Goal: Task Accomplishment & Management: Manage account settings

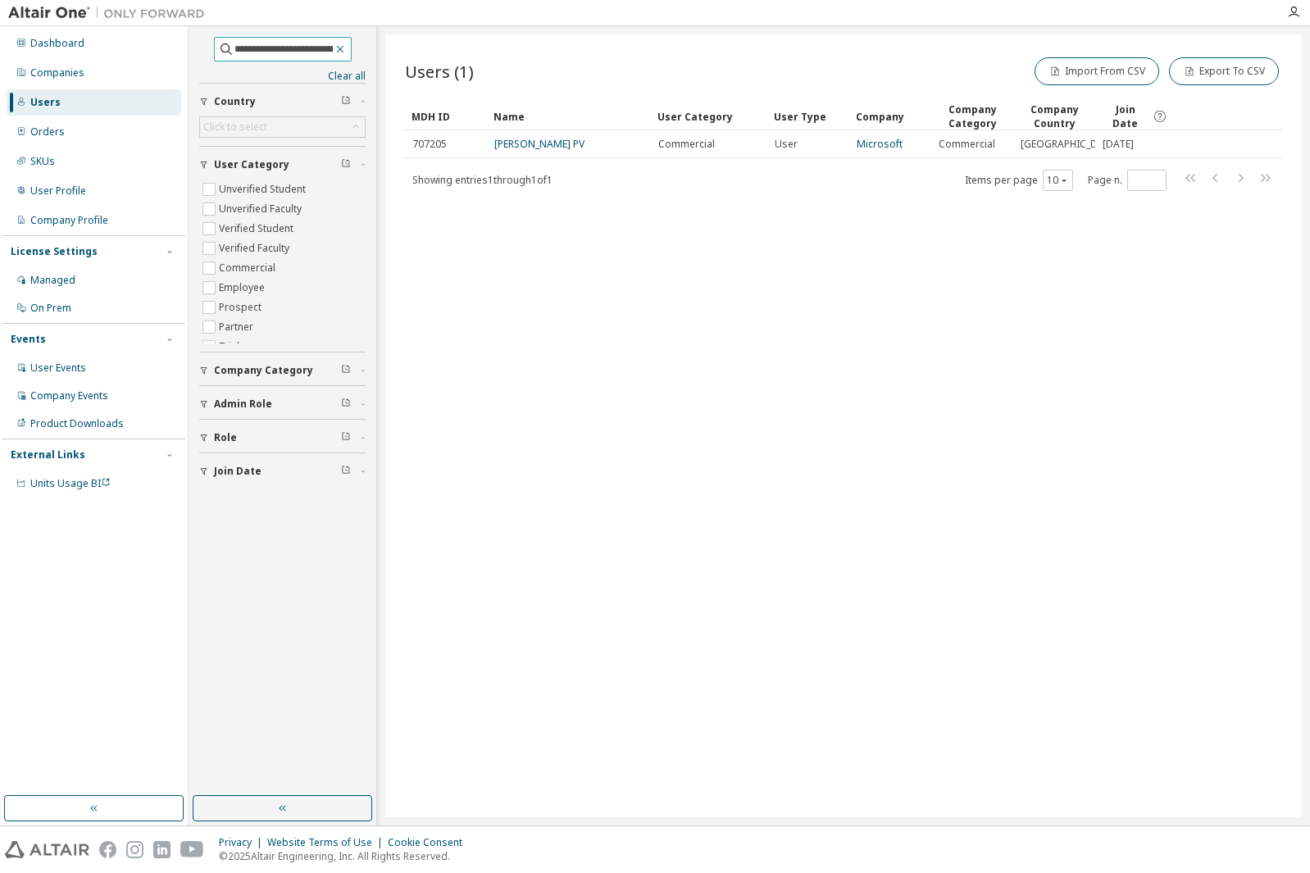
click at [347, 52] on icon "button" at bounding box center [340, 49] width 13 height 13
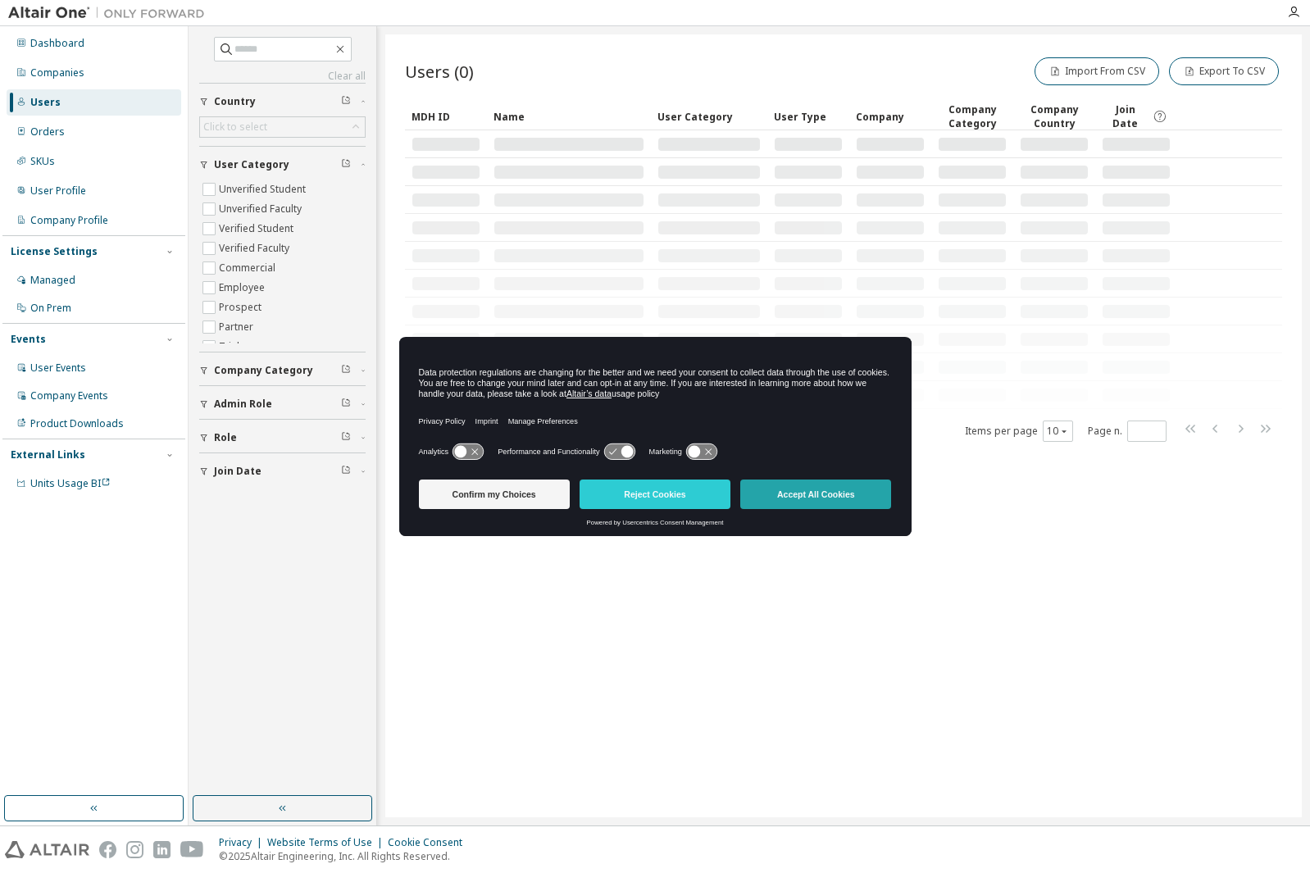
click at [802, 498] on button "Accept All Cookies" at bounding box center [815, 494] width 151 height 30
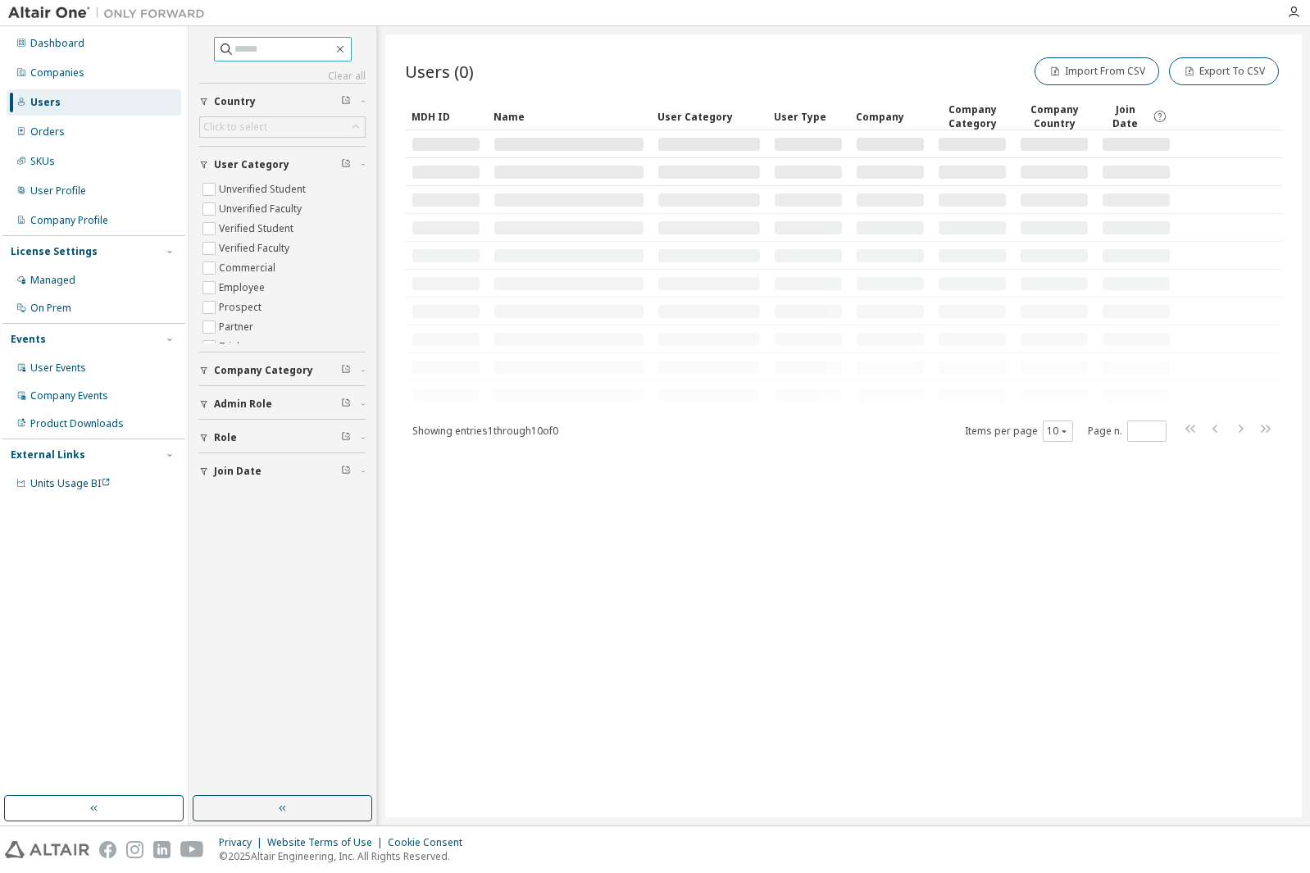
click at [267, 56] on input "text" at bounding box center [283, 49] width 98 height 16
paste input "**********"
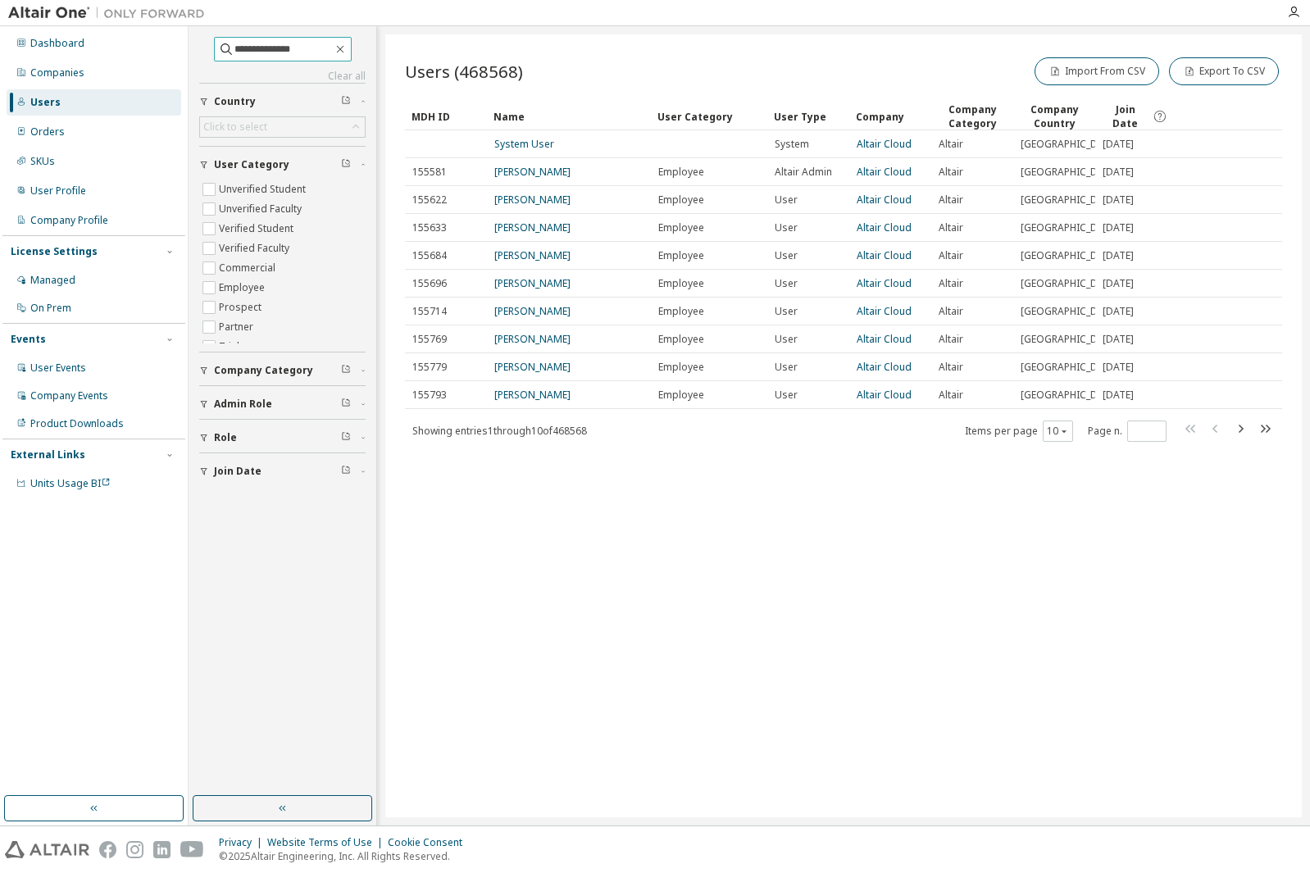
type input "**********"
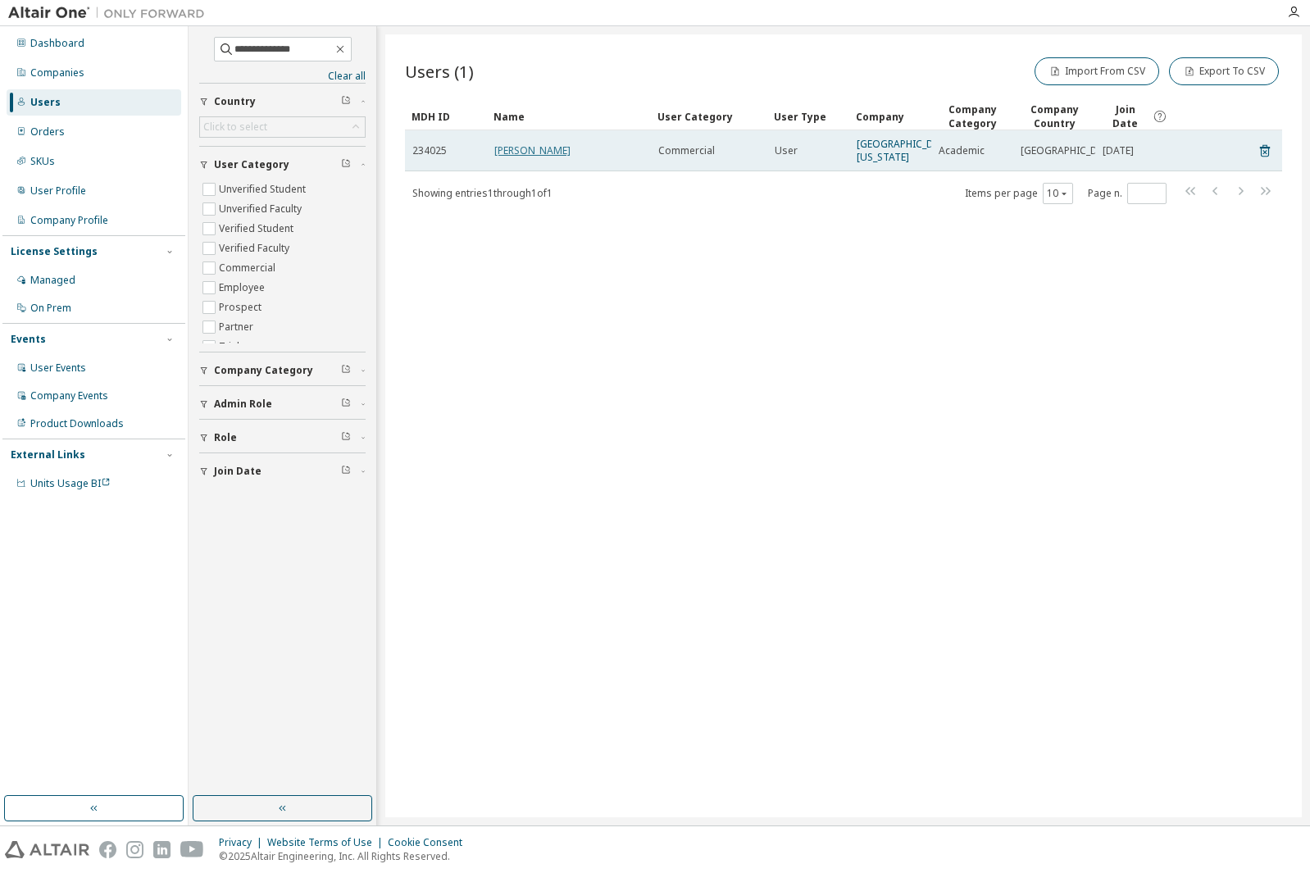
click at [521, 150] on link "Skylar Thompson" at bounding box center [532, 150] width 76 height 14
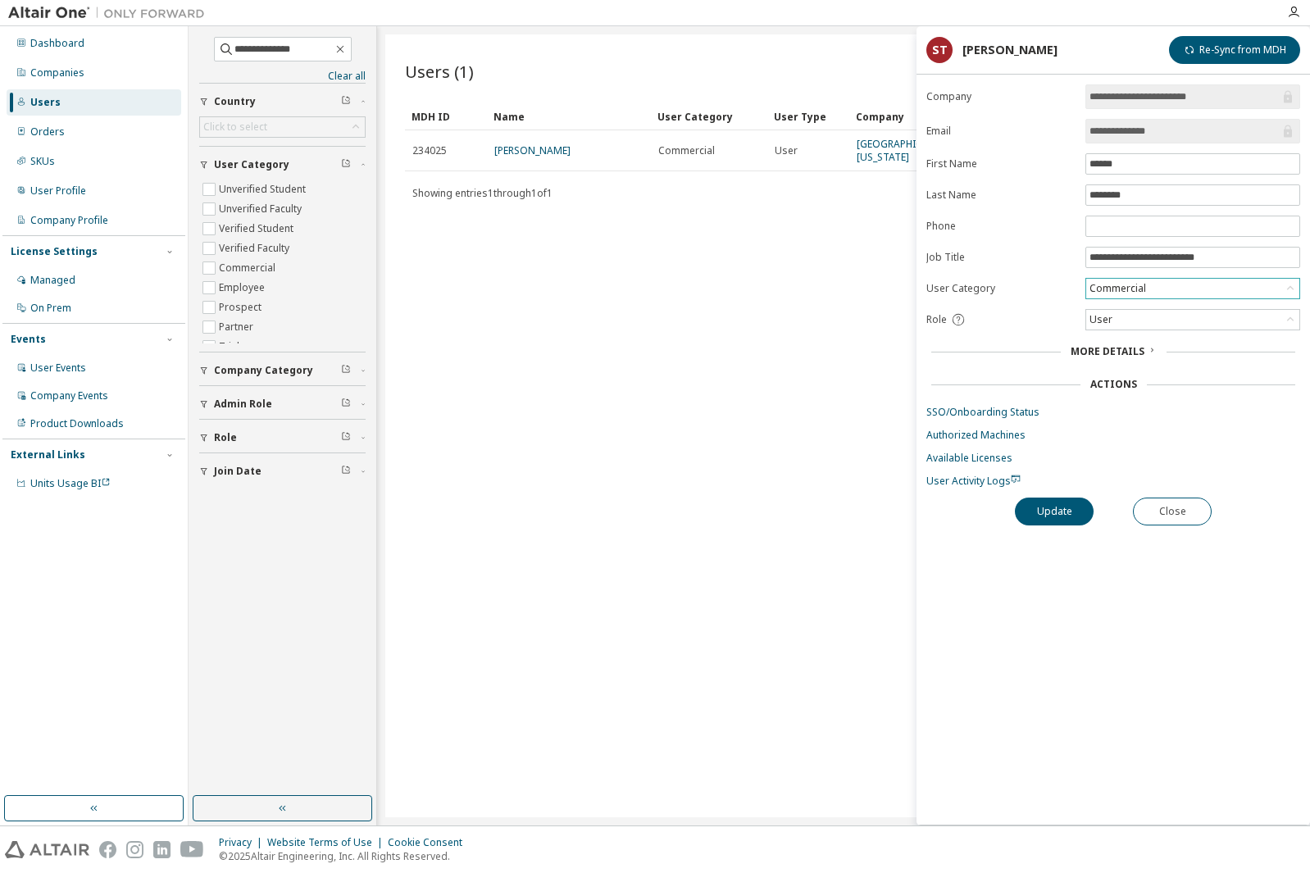
click at [1177, 289] on div "Commercial" at bounding box center [1192, 289] width 213 height 20
click at [1147, 370] on li "Verified Faculty" at bounding box center [1192, 373] width 210 height 21
click at [1052, 513] on button "Update" at bounding box center [1054, 512] width 79 height 28
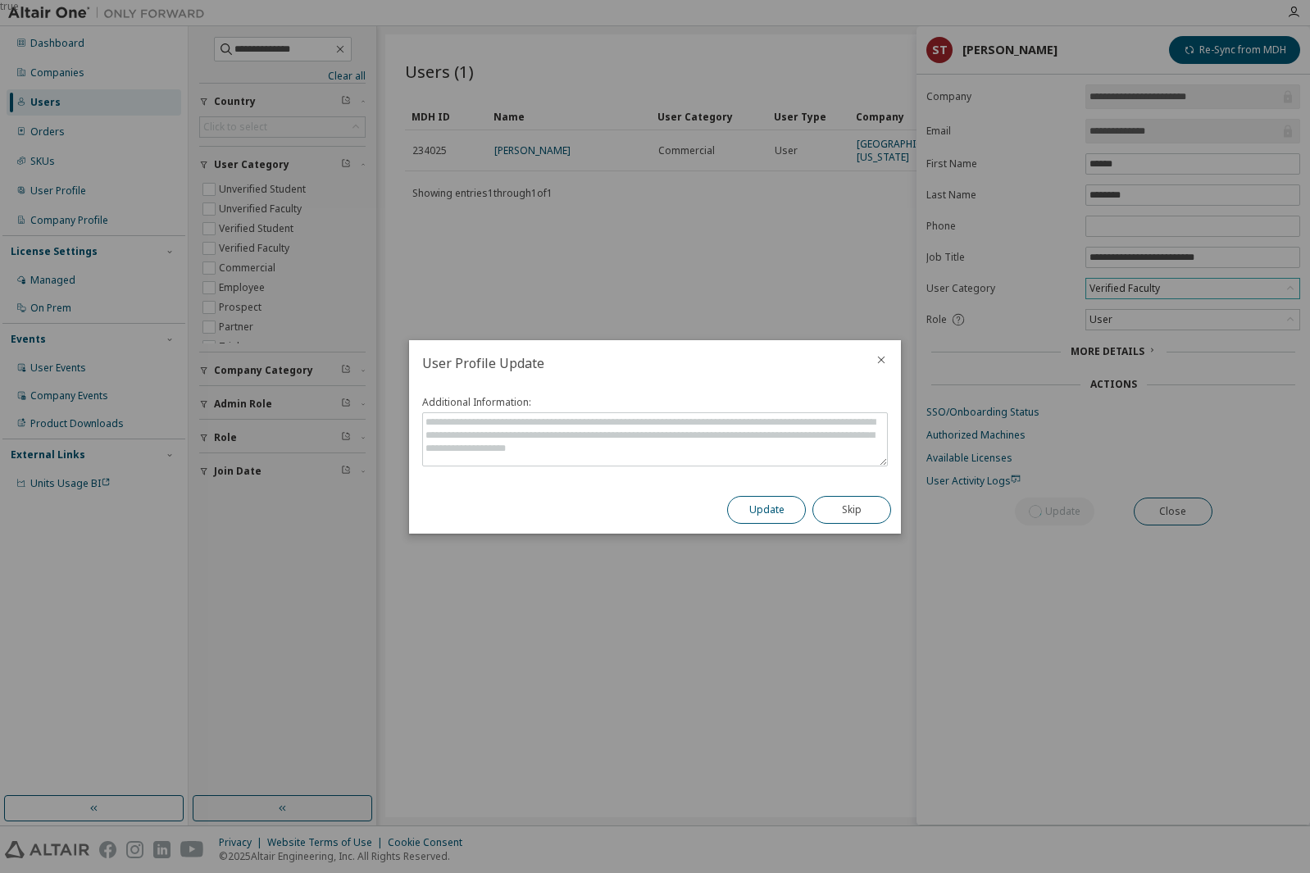
click at [742, 497] on button "Update" at bounding box center [766, 510] width 79 height 28
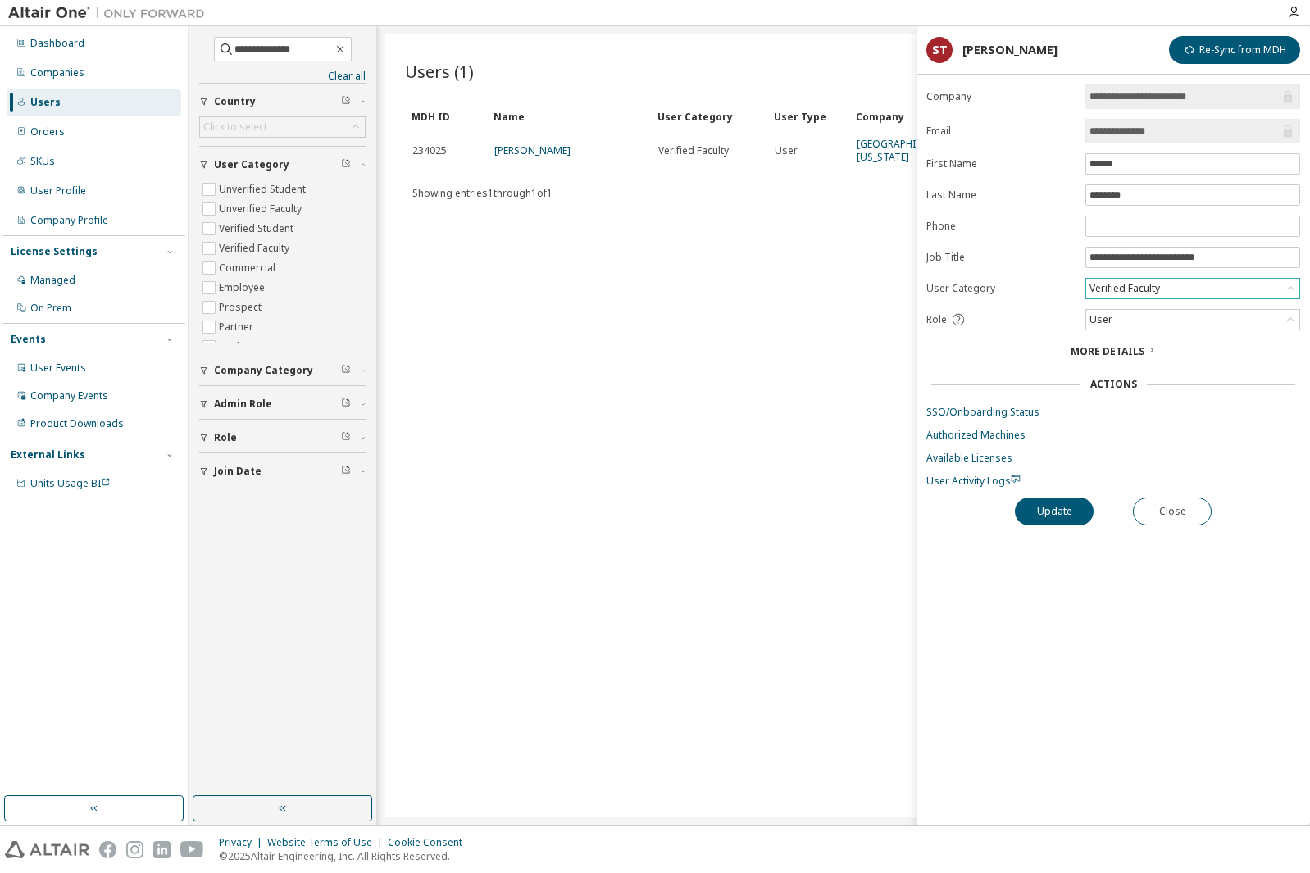
click at [1231, 284] on div "Verified Faculty" at bounding box center [1192, 289] width 213 height 20
click at [865, 292] on div "Users (1) Import From CSV Export To CSV Clear Load Save Save As Field Operator …" at bounding box center [843, 425] width 916 height 783
